Goal: Information Seeking & Learning: Learn about a topic

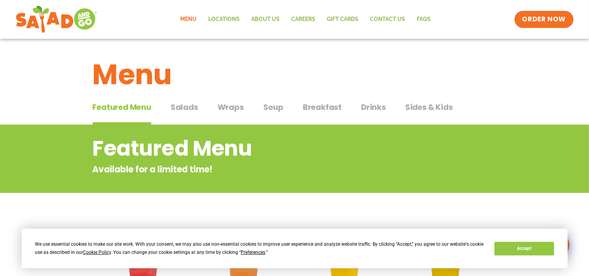
click at [193, 106] on span "Salads" at bounding box center [185, 107] width 28 height 12
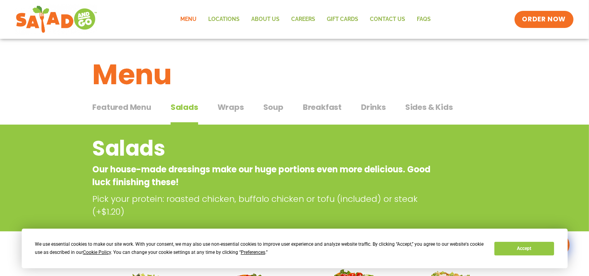
click at [236, 106] on span "Wraps" at bounding box center [231, 107] width 26 height 12
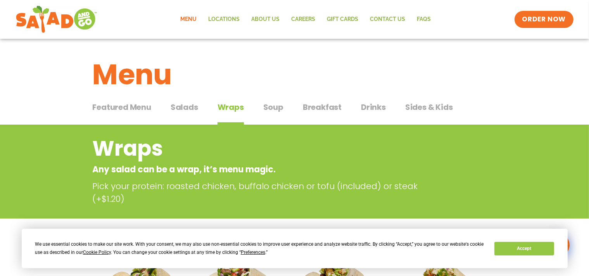
click at [280, 106] on span "Soup" at bounding box center [273, 107] width 20 height 12
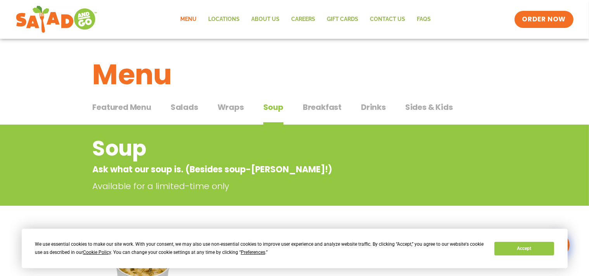
click at [426, 109] on span "Sides & Kids" at bounding box center [429, 107] width 48 height 12
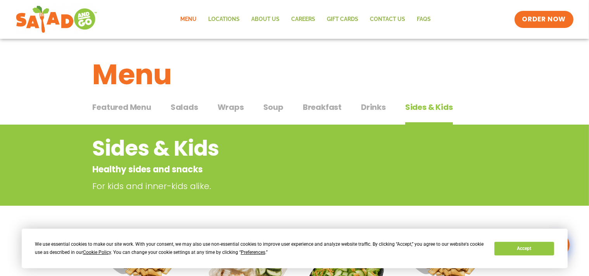
click at [233, 106] on span "Wraps" at bounding box center [231, 107] width 26 height 12
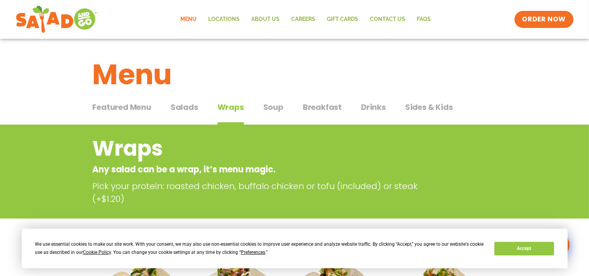
click at [180, 102] on span "Salads" at bounding box center [185, 107] width 28 height 12
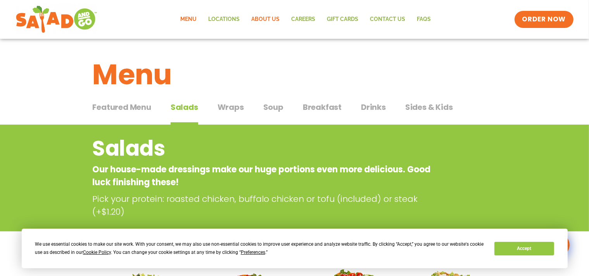
click at [271, 19] on link "About Us" at bounding box center [266, 19] width 40 height 18
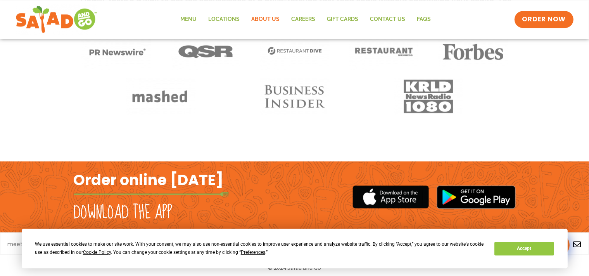
scroll to position [657, 0]
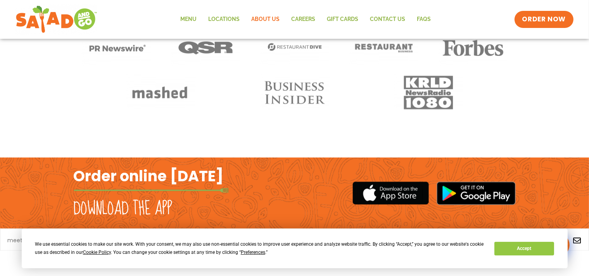
click at [91, 251] on span "Cookie Policy" at bounding box center [97, 251] width 28 height 5
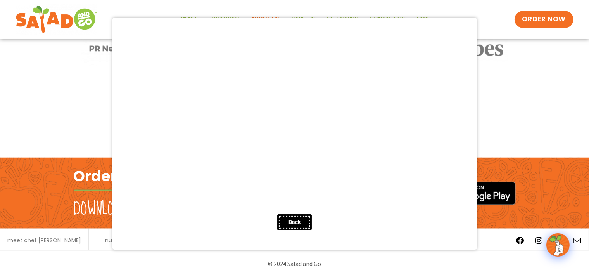
click at [308, 216] on button "Back" at bounding box center [294, 222] width 35 height 16
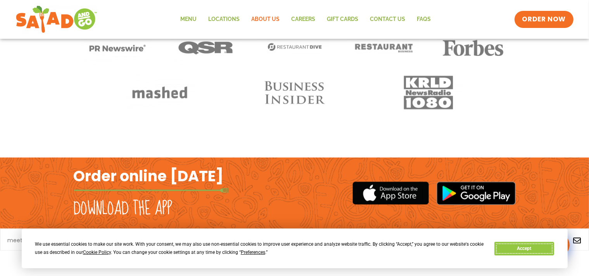
click at [514, 250] on button "Accept" at bounding box center [525, 249] width 60 height 14
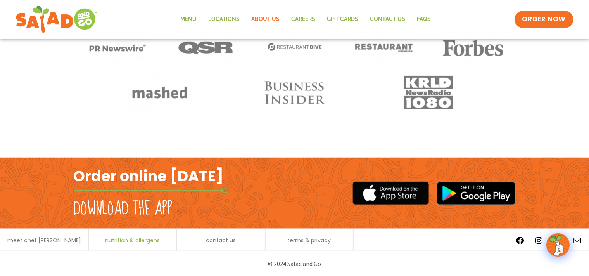
click at [123, 238] on span "nutrition & allergens" at bounding box center [132, 239] width 55 height 5
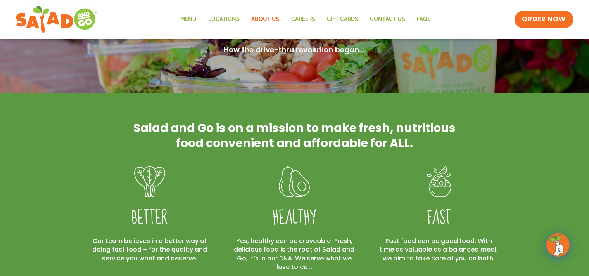
scroll to position [0, 0]
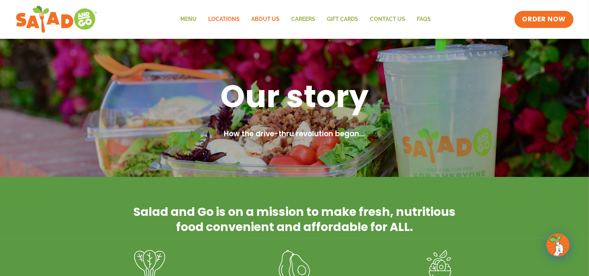
click at [222, 17] on link "Locations" at bounding box center [224, 19] width 43 height 18
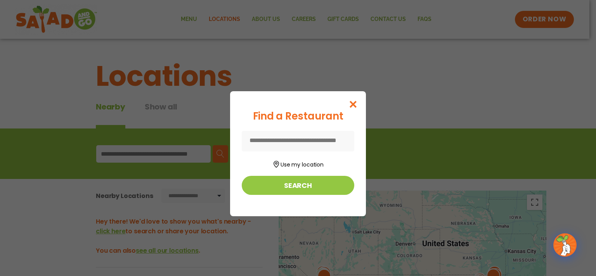
click at [167, 157] on div "Find a Restaurant Use my location Search" at bounding box center [298, 138] width 596 height 276
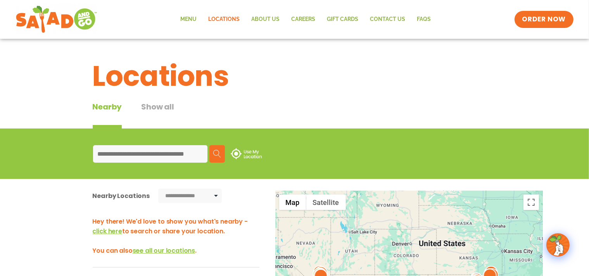
drag, startPoint x: 167, startPoint y: 153, endPoint x: 169, endPoint y: 149, distance: 4.9
click at [167, 152] on input at bounding box center [150, 153] width 114 height 17
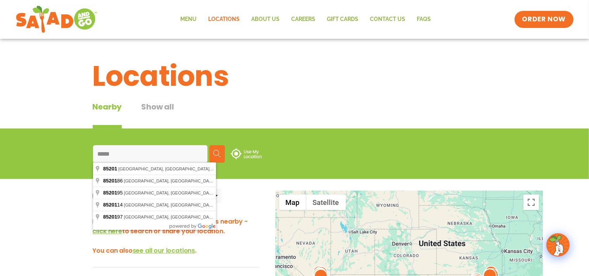
type input "**********"
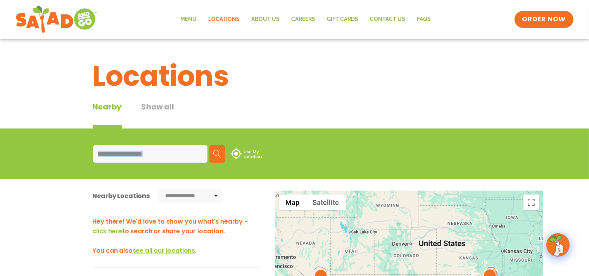
click at [221, 157] on img at bounding box center [217, 154] width 8 height 8
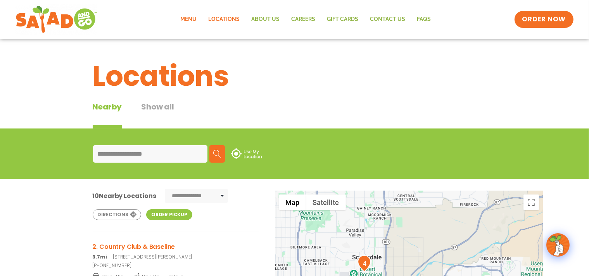
click at [189, 16] on link "Menu" at bounding box center [189, 19] width 28 height 18
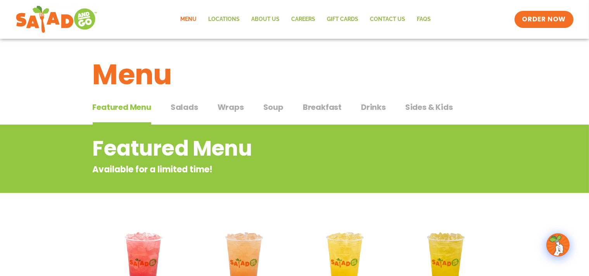
click at [191, 104] on span "Salads" at bounding box center [185, 107] width 28 height 12
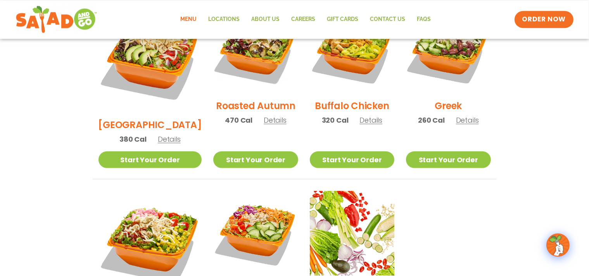
scroll to position [491, 0]
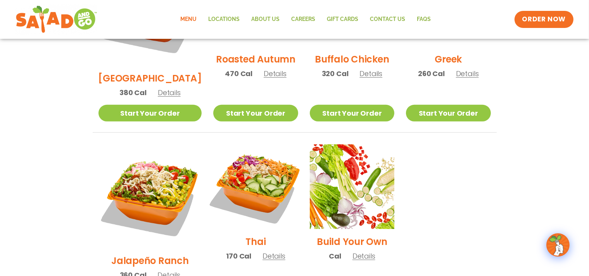
click at [243, 154] on img at bounding box center [255, 186] width 99 height 99
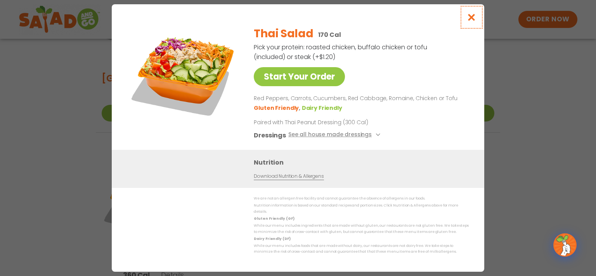
click at [472, 20] on icon "Close modal" at bounding box center [472, 17] width 10 height 8
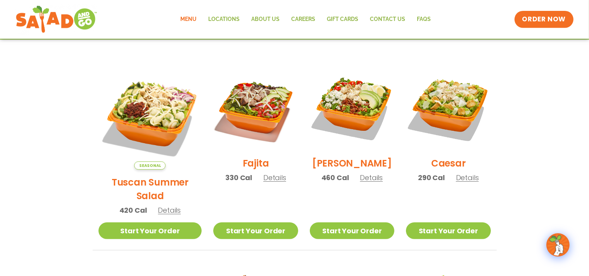
scroll to position [164, 0]
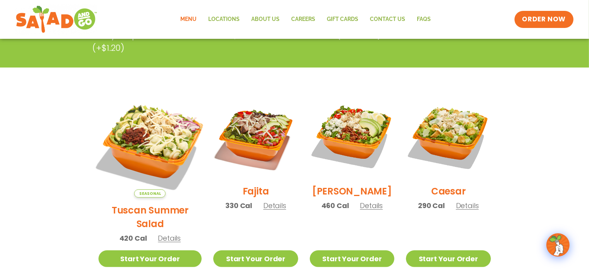
click at [137, 145] on img at bounding box center [149, 145] width 121 height 121
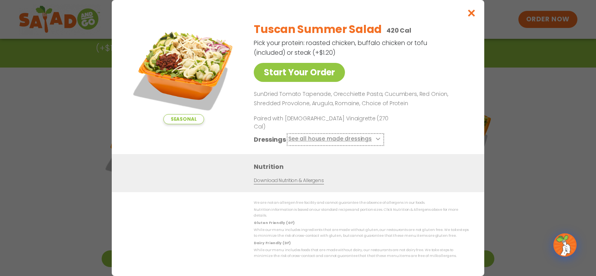
click at [343, 137] on button "See all house made dressings" at bounding box center [335, 140] width 94 height 10
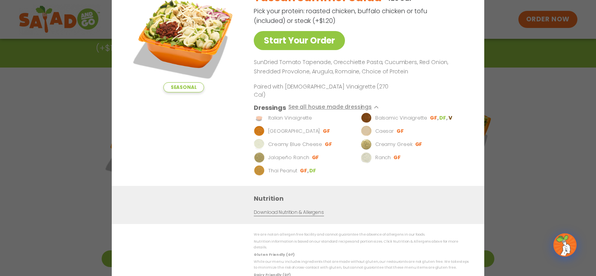
click at [2, 111] on div "Seasonal Start Your Order Tuscan Summer Salad 420 Cal Pick your protein: roaste…" at bounding box center [298, 138] width 596 height 276
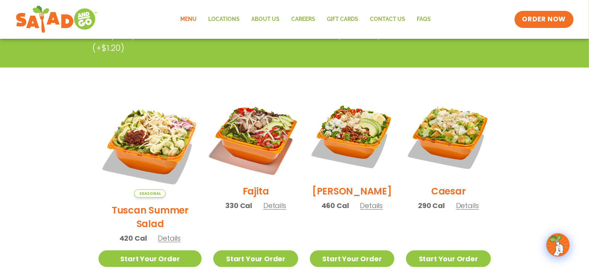
click at [250, 143] on img at bounding box center [255, 135] width 99 height 99
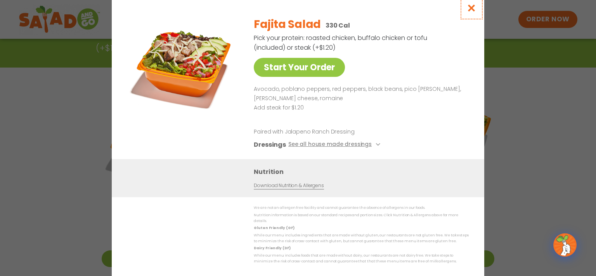
click at [474, 8] on icon "Close modal" at bounding box center [472, 8] width 10 height 8
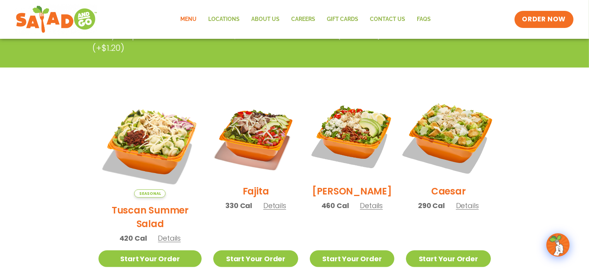
click at [455, 138] on img at bounding box center [448, 135] width 99 height 99
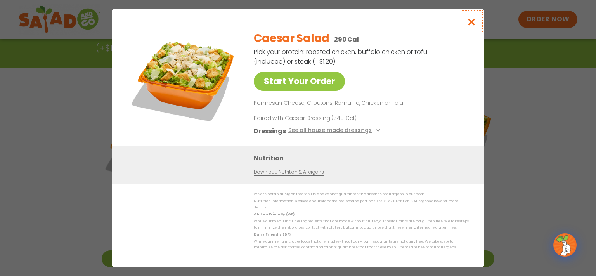
click at [471, 24] on icon "Close modal" at bounding box center [472, 22] width 10 height 8
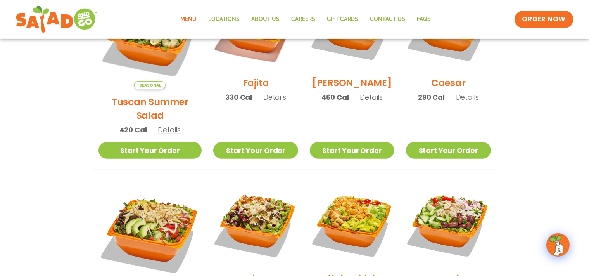
scroll to position [327, 0]
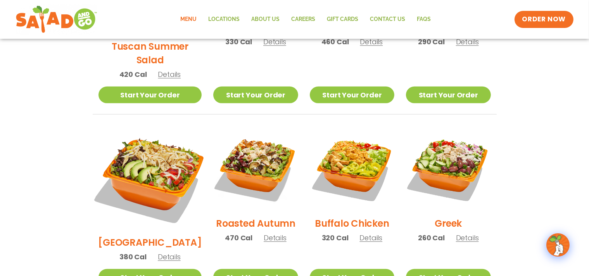
click at [142, 157] on img at bounding box center [149, 177] width 121 height 121
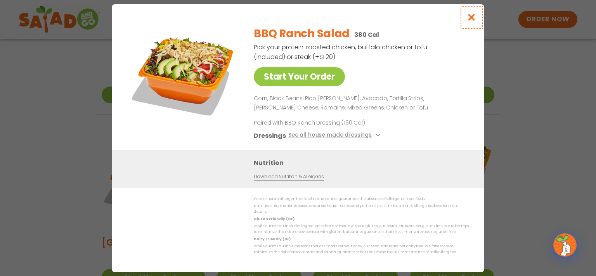
click at [474, 17] on icon "Close modal" at bounding box center [472, 17] width 10 height 8
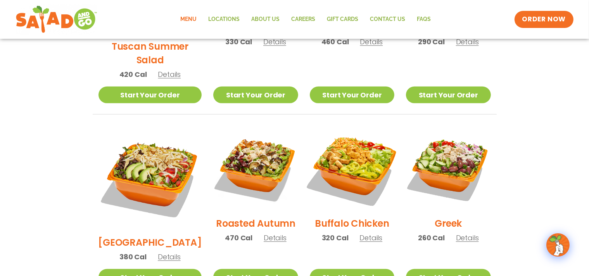
click at [367, 163] on img at bounding box center [352, 168] width 99 height 99
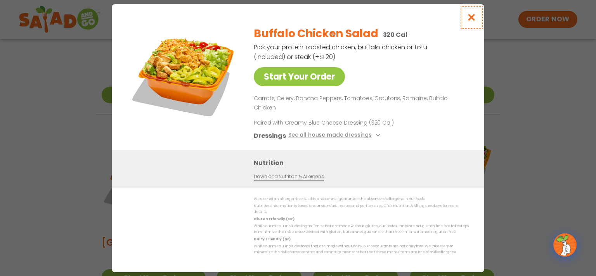
click at [468, 21] on icon "Close modal" at bounding box center [472, 17] width 10 height 8
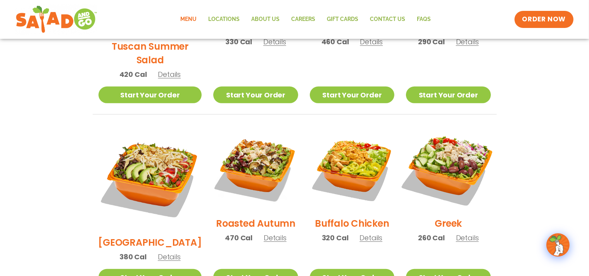
click at [440, 159] on img at bounding box center [448, 168] width 99 height 99
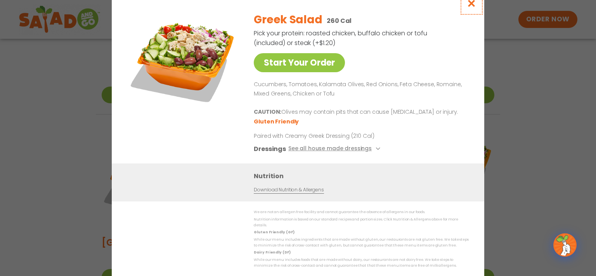
click at [476, 6] on icon "Close modal" at bounding box center [472, 3] width 10 height 8
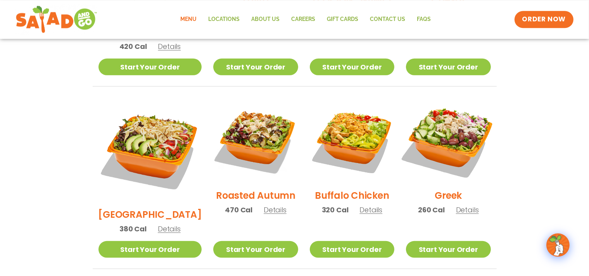
scroll to position [491, 0]
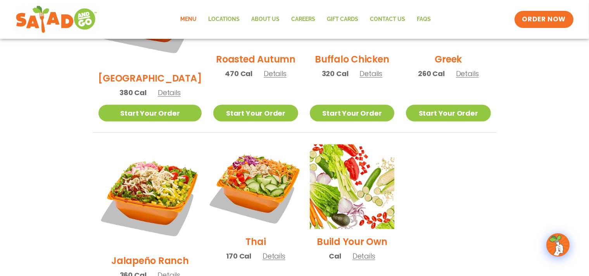
click at [238, 164] on img at bounding box center [255, 186] width 99 height 99
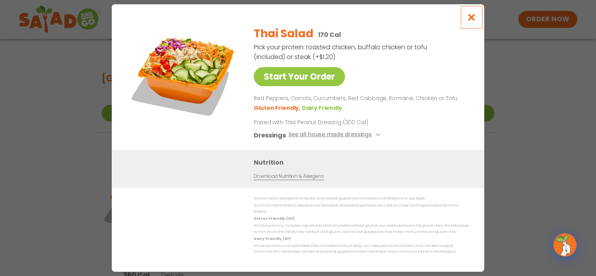
click at [474, 21] on icon "Close modal" at bounding box center [472, 17] width 10 height 8
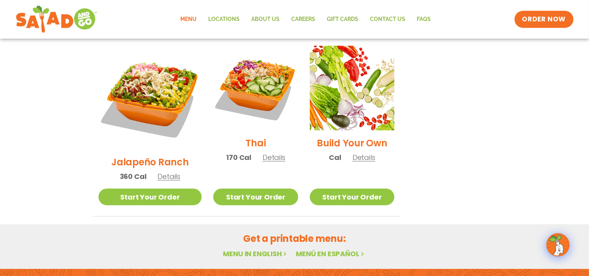
scroll to position [659, 0]
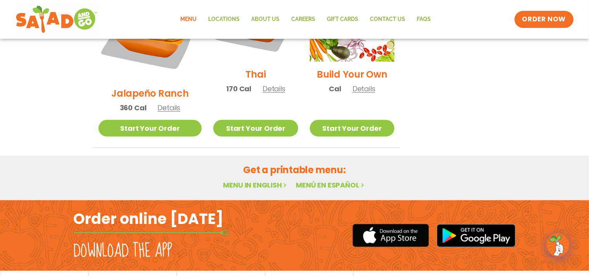
click at [250, 180] on link "Menu in English" at bounding box center [255, 185] width 65 height 10
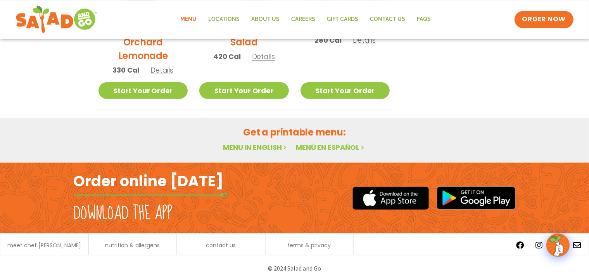
scroll to position [493, 0]
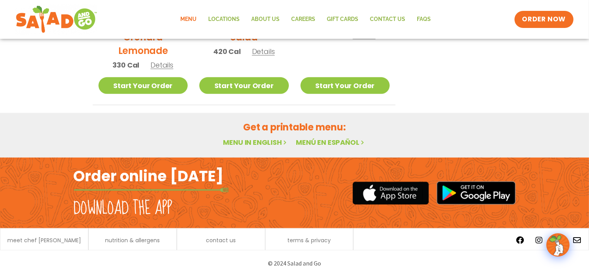
click at [247, 143] on link "Menu in English" at bounding box center [255, 142] width 65 height 10
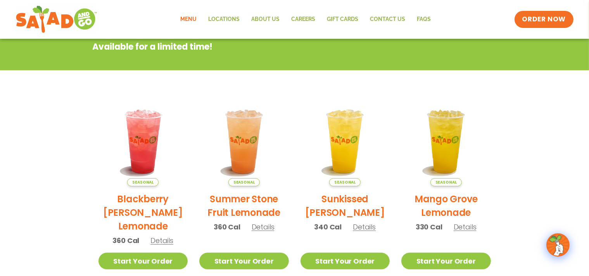
scroll to position [124, 0]
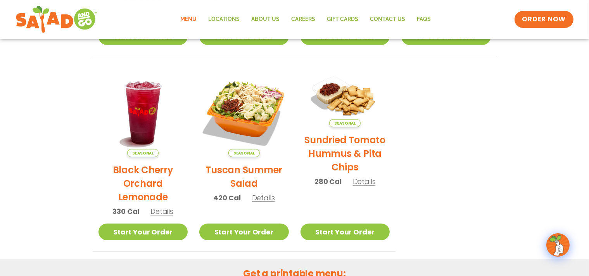
scroll to position [368, 0]
